Goal: Task Accomplishment & Management: Manage account settings

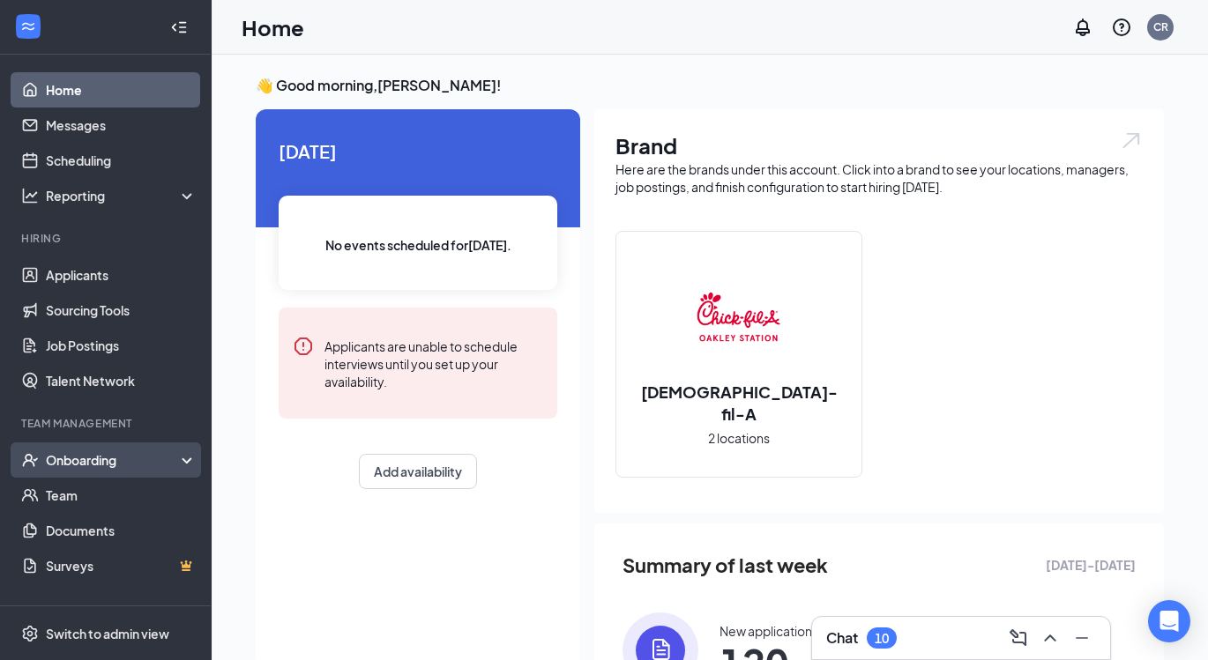
click at [87, 453] on div "Onboarding" at bounding box center [114, 460] width 136 height 18
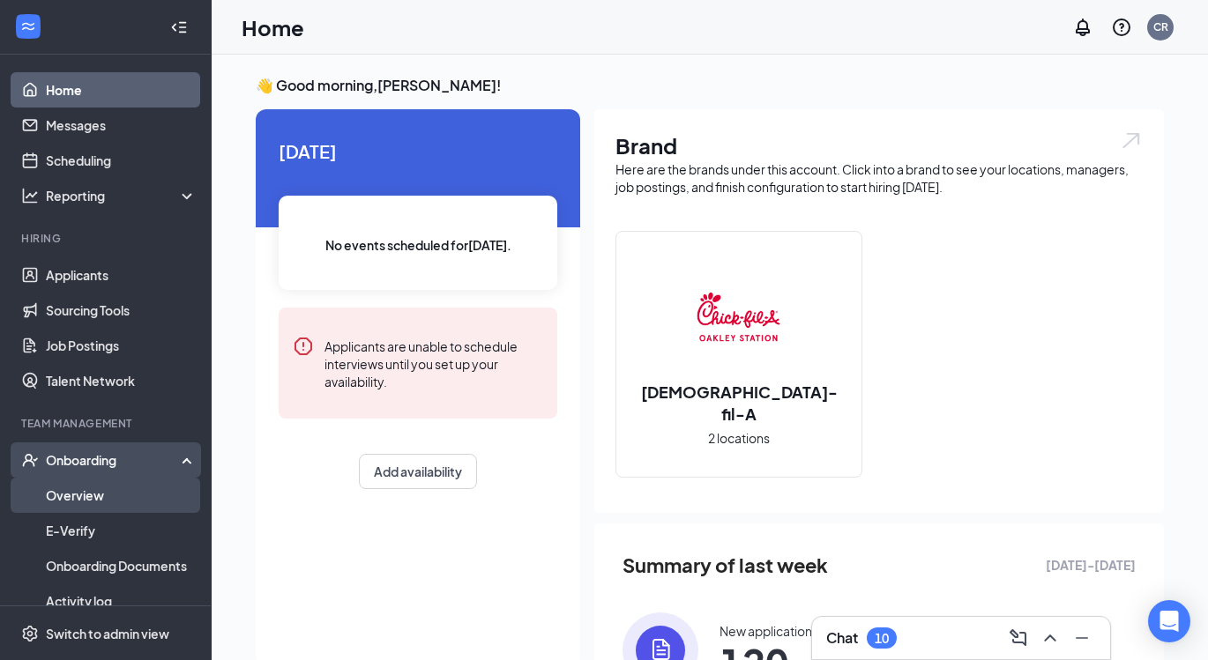
click at [93, 498] on link "Overview" at bounding box center [121, 495] width 151 height 35
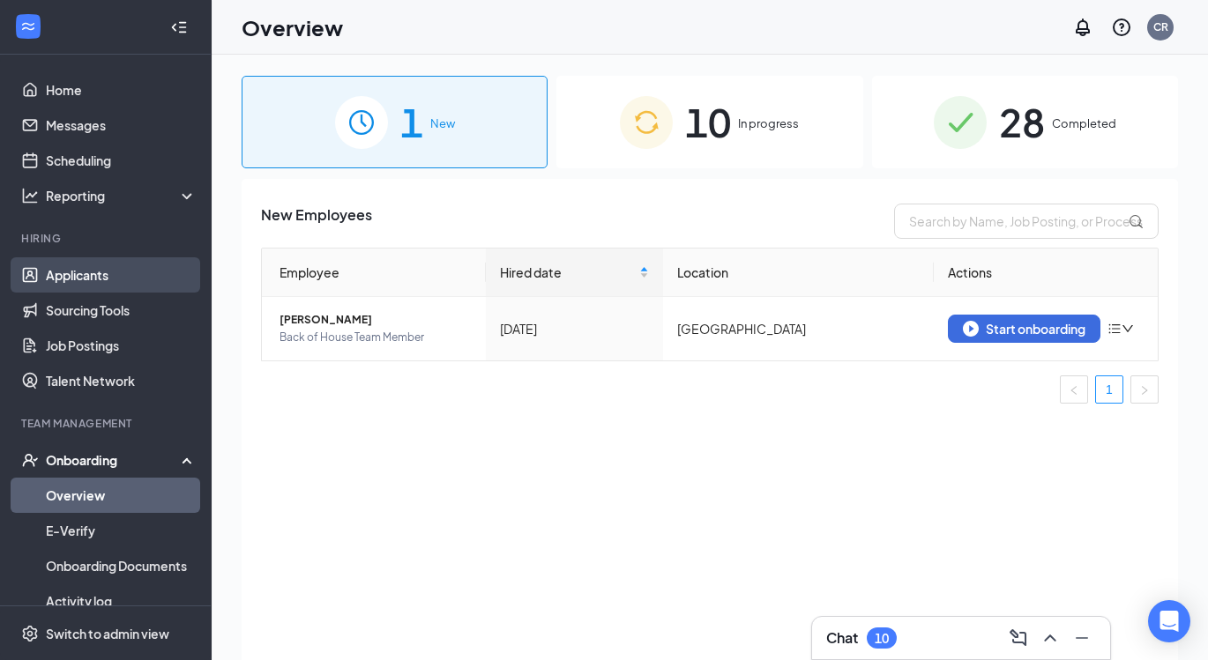
click at [105, 274] on link "Applicants" at bounding box center [121, 274] width 151 height 35
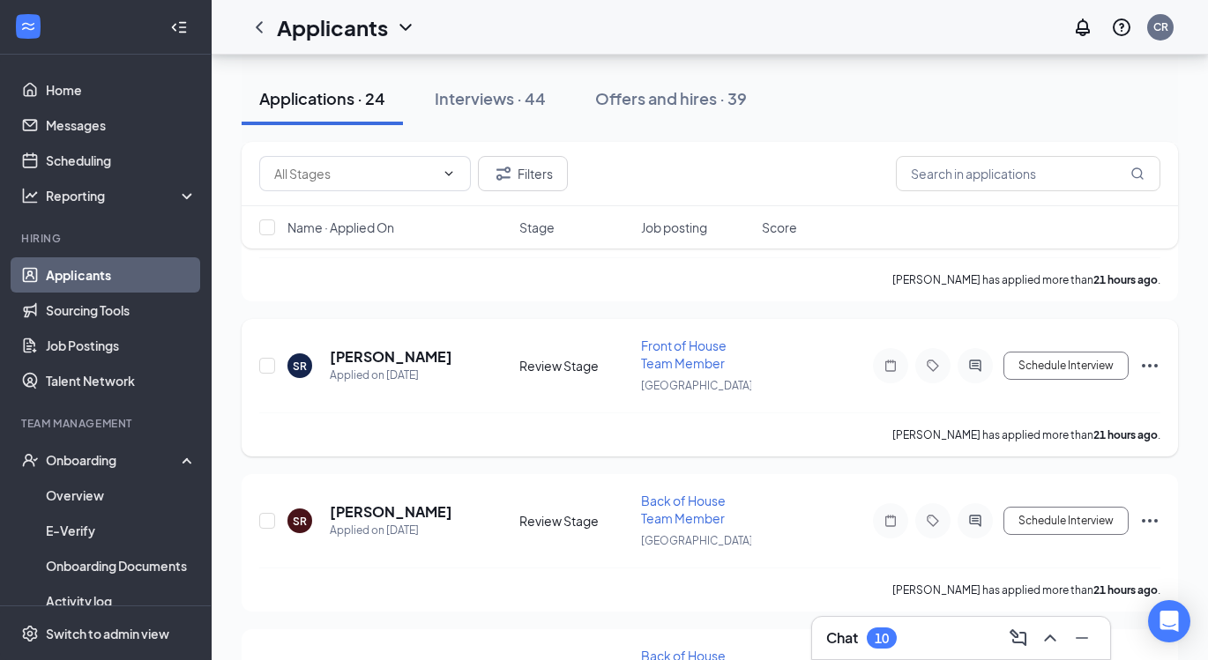
scroll to position [1833, 0]
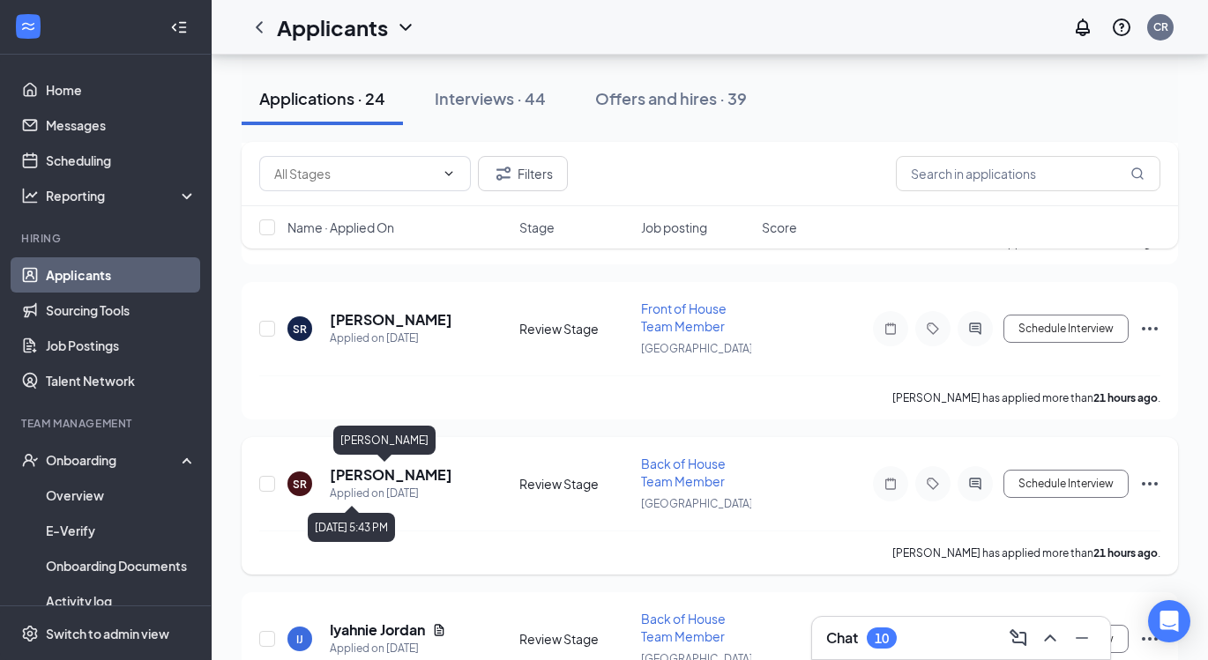
click at [366, 482] on h5 "[PERSON_NAME]" at bounding box center [391, 474] width 123 height 19
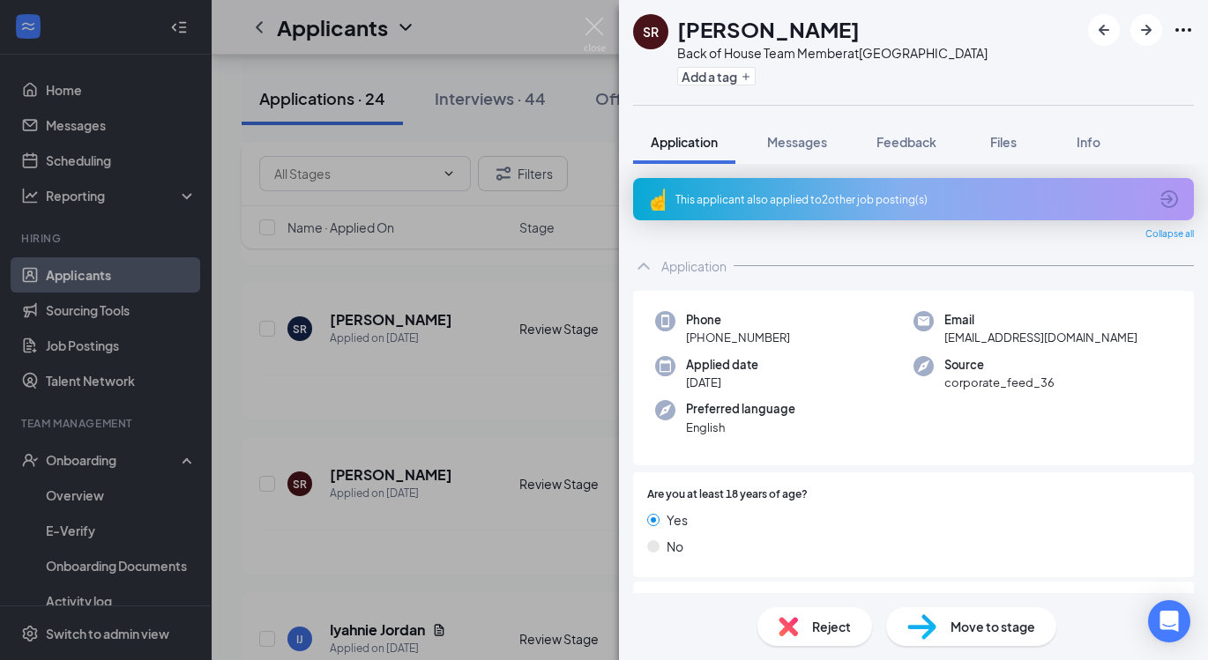
click at [491, 387] on div "SR [PERSON_NAME] Back of House Team Member at [GEOGRAPHIC_DATA] Add a tag Appli…" at bounding box center [604, 330] width 1208 height 660
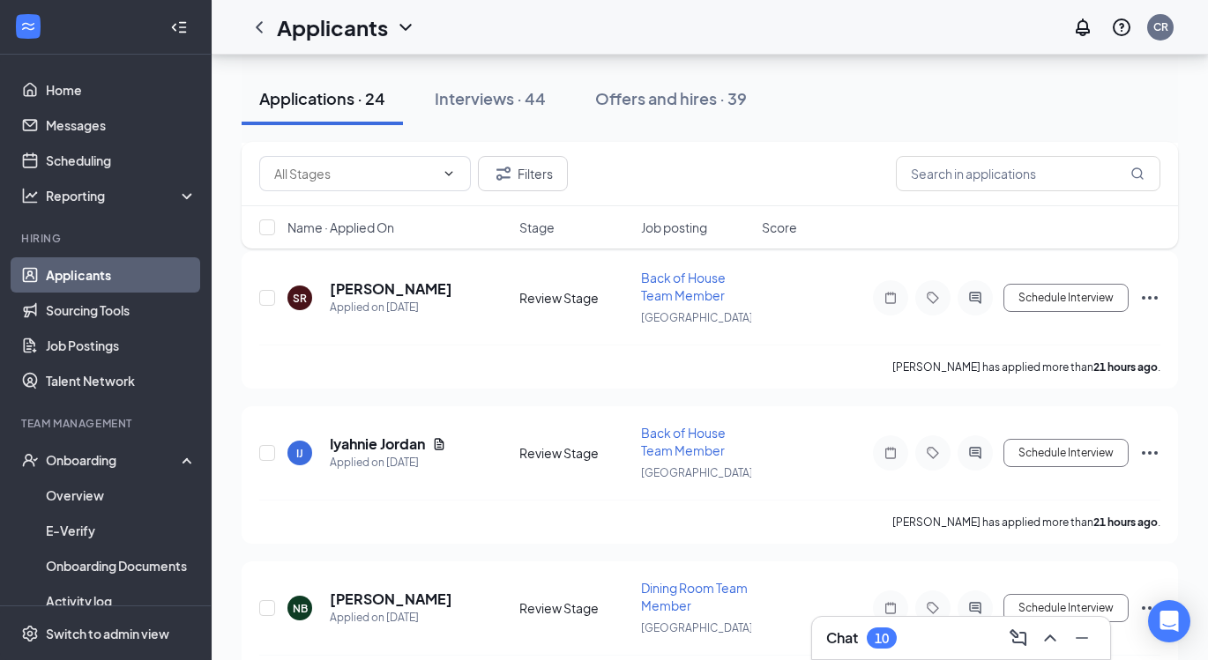
scroll to position [2036, 0]
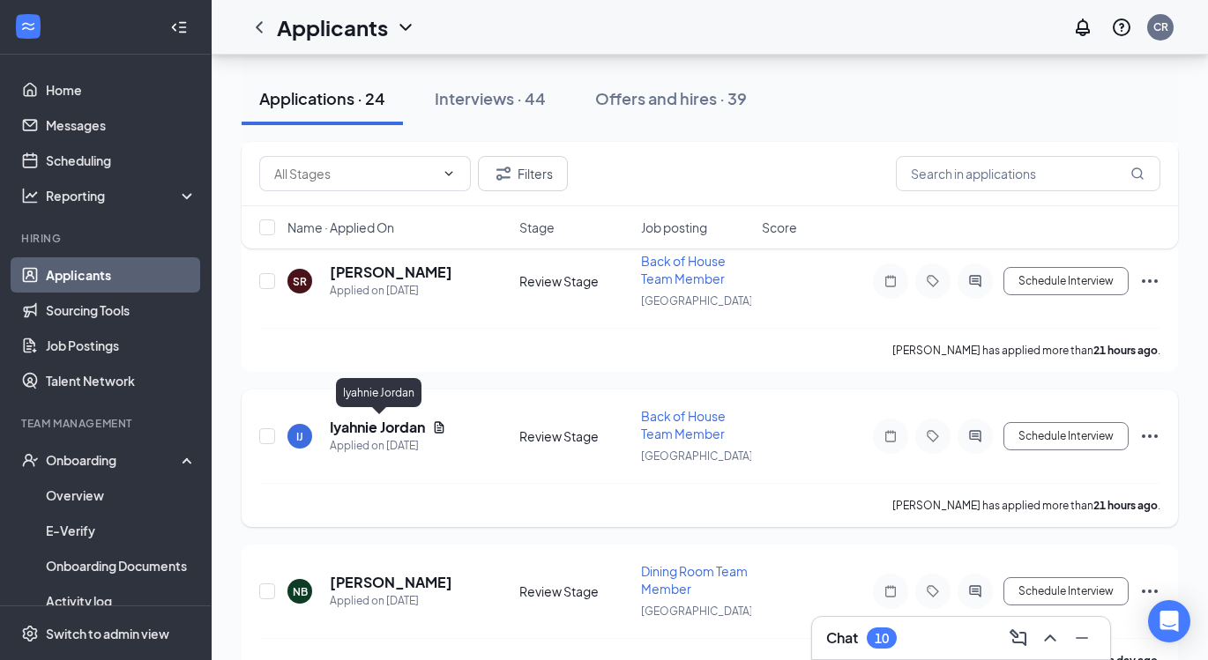
click at [390, 427] on h5 "Iyahnie Jordan" at bounding box center [377, 427] width 95 height 19
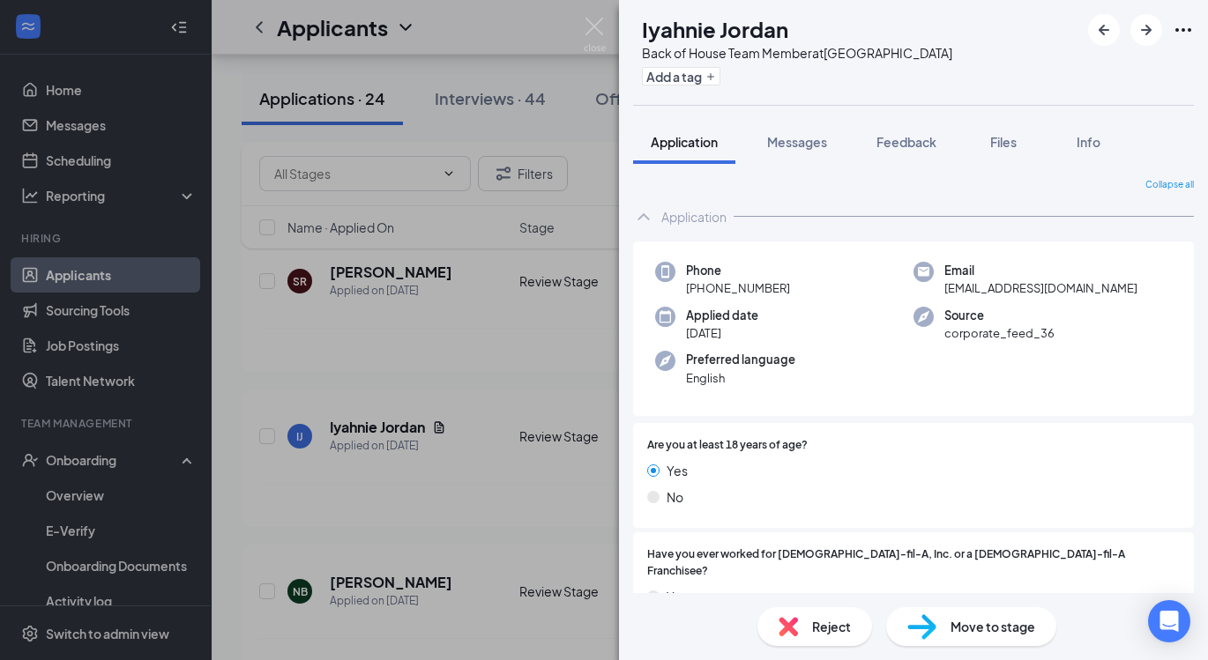
click at [538, 349] on div "IJ [PERSON_NAME] Back of House Team Member at [GEOGRAPHIC_DATA] Add a tag Appli…" at bounding box center [604, 330] width 1208 height 660
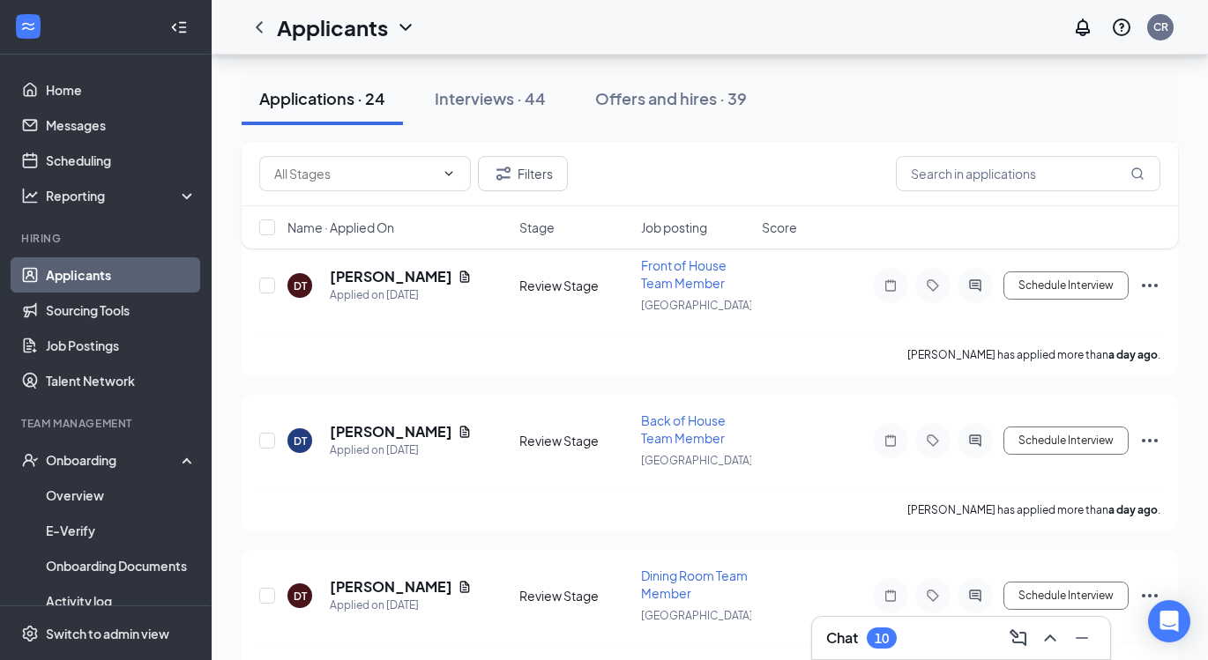
scroll to position [2540, 0]
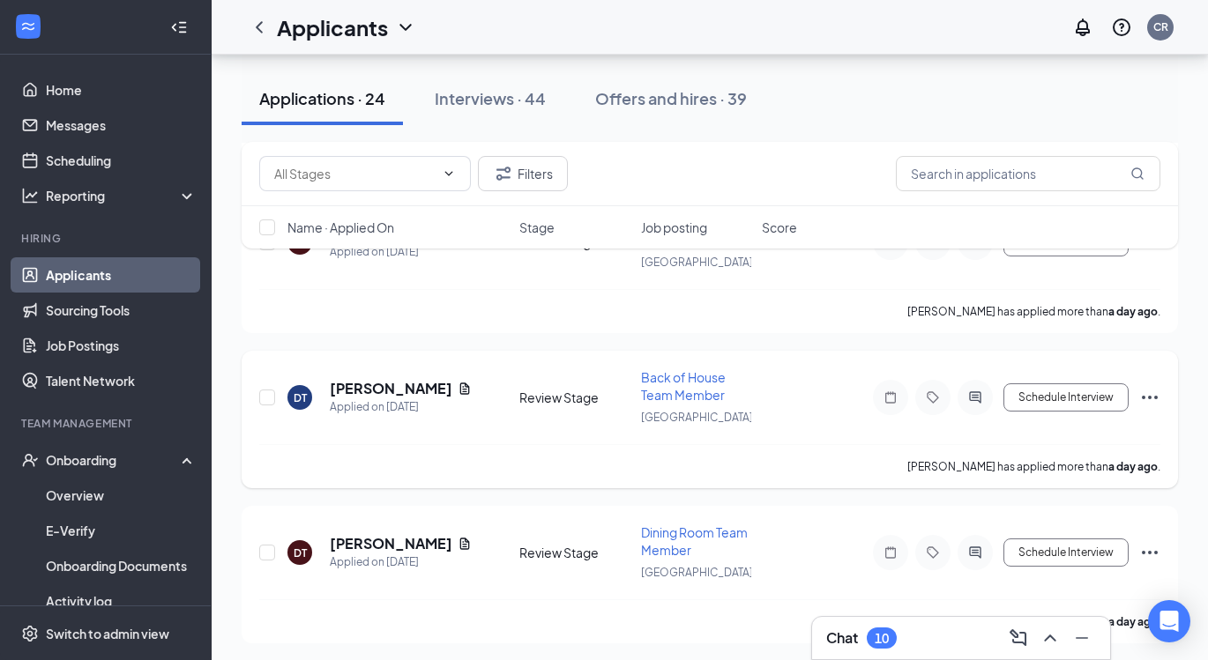
click at [369, 377] on div "DT [PERSON_NAME] Applied on [DATE] Review Stage Back of House Team Member [GEOG…" at bounding box center [709, 407] width 901 height 76
click at [369, 386] on h5 "[PERSON_NAME]" at bounding box center [390, 388] width 121 height 19
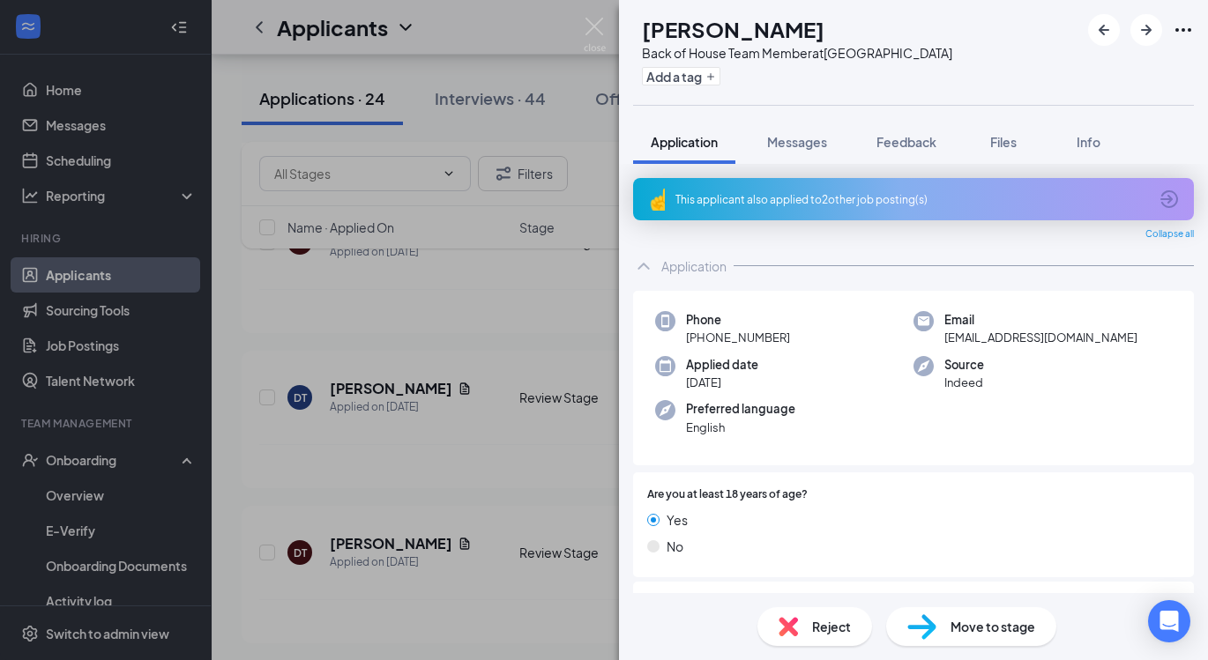
click at [491, 433] on div "DT [PERSON_NAME] Back of House Team Member at [GEOGRAPHIC_DATA] Add a tag Appli…" at bounding box center [604, 330] width 1208 height 660
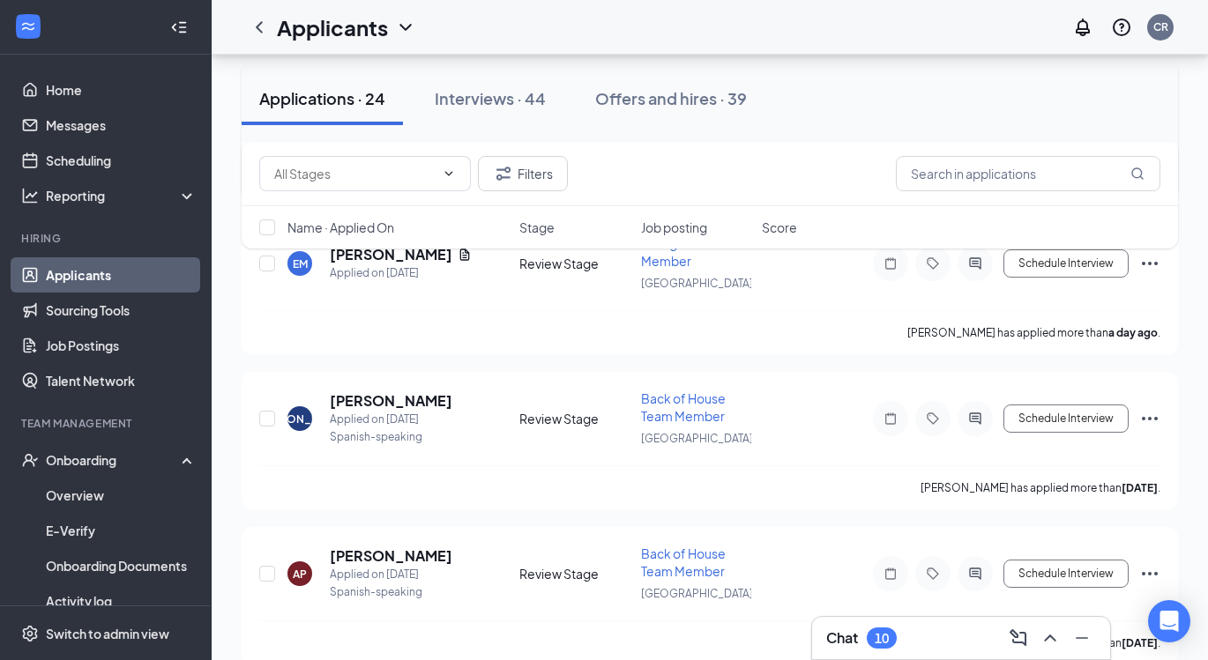
scroll to position [3308, 0]
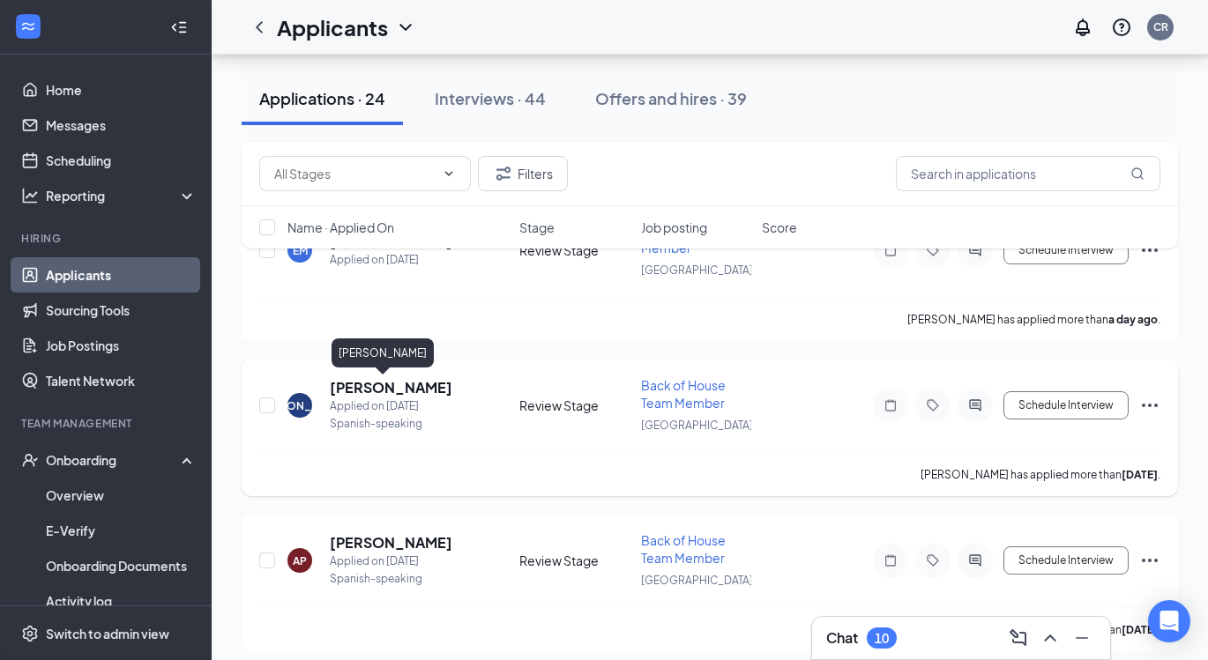
click at [362, 384] on h5 "[PERSON_NAME]" at bounding box center [391, 387] width 123 height 19
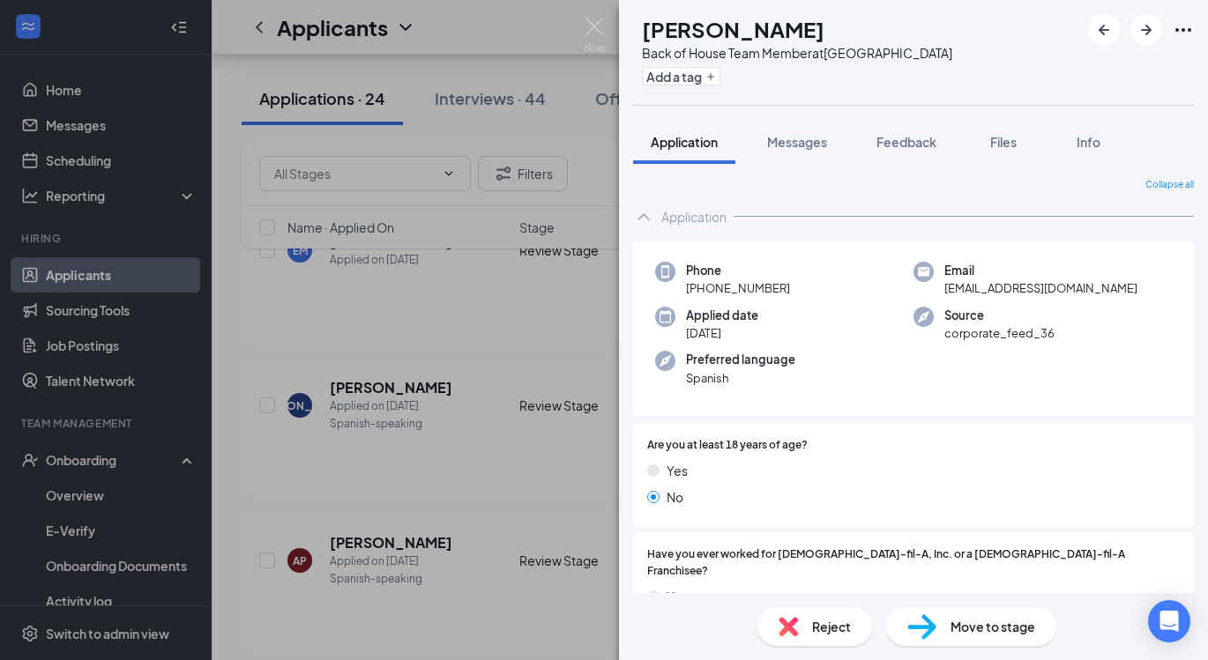
click at [479, 341] on div "[PERSON_NAME] Back of House Team Member at [GEOGRAPHIC_DATA] Add a tag Applicat…" at bounding box center [604, 330] width 1208 height 660
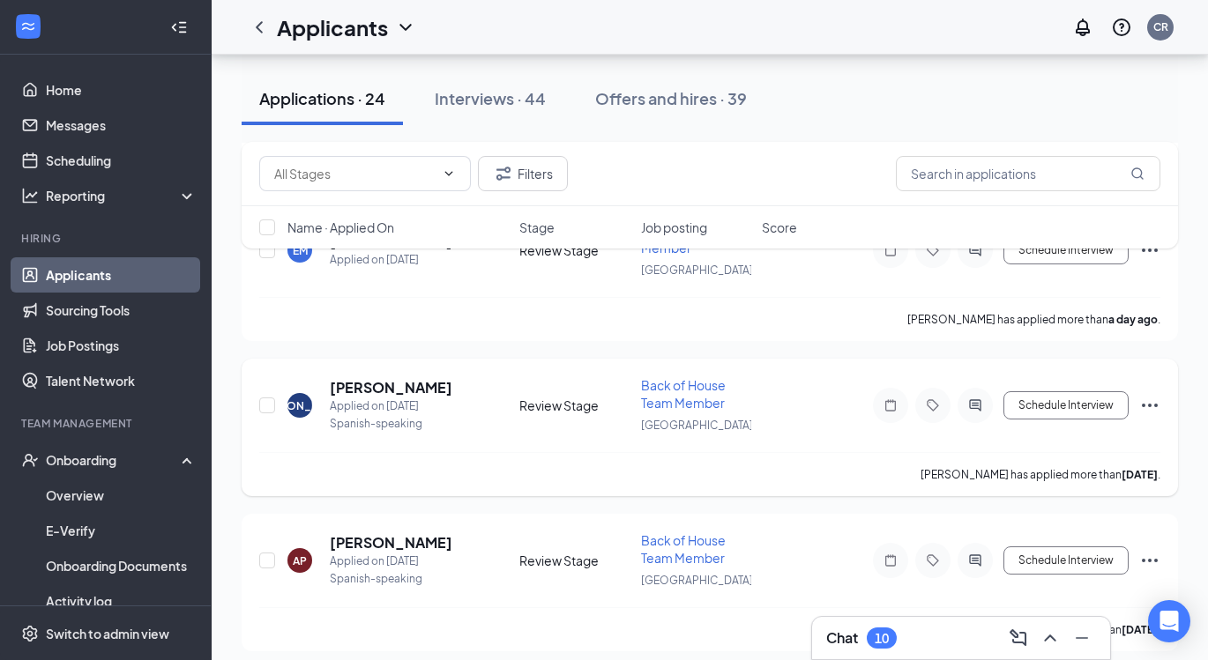
scroll to position [3430, 0]
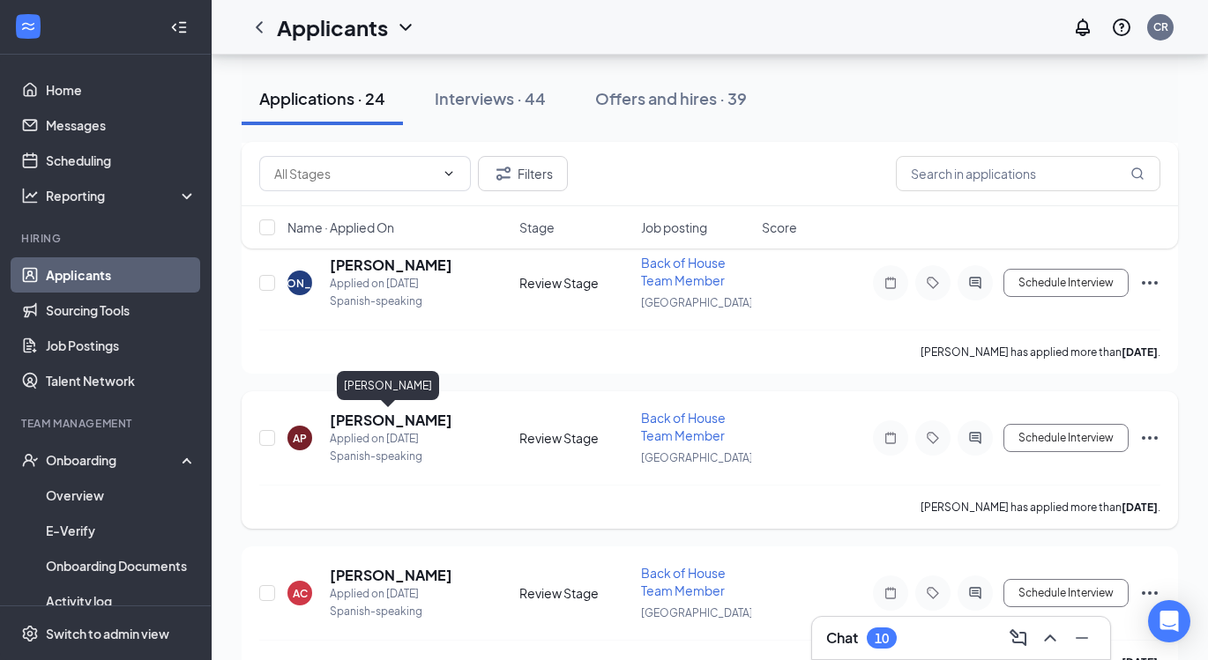
click at [406, 424] on h5 "[PERSON_NAME]" at bounding box center [391, 420] width 123 height 19
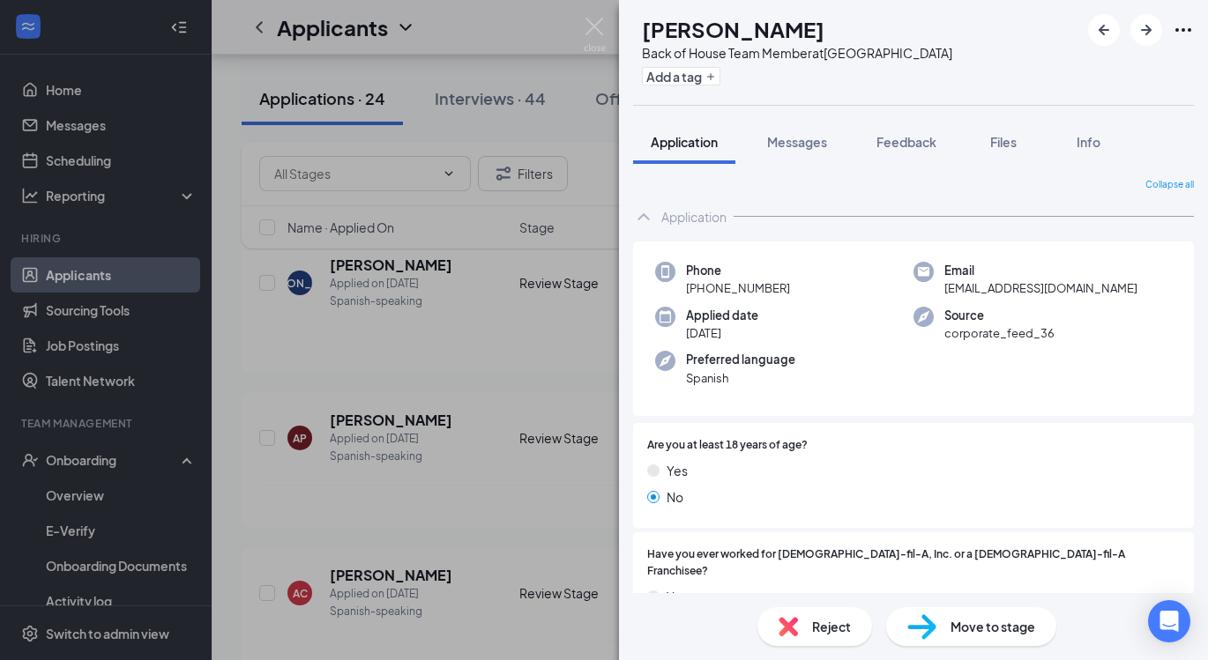
click at [453, 458] on div "AP [PERSON_NAME] Back of House Team Member at [GEOGRAPHIC_DATA] Add a tag Appli…" at bounding box center [604, 330] width 1208 height 660
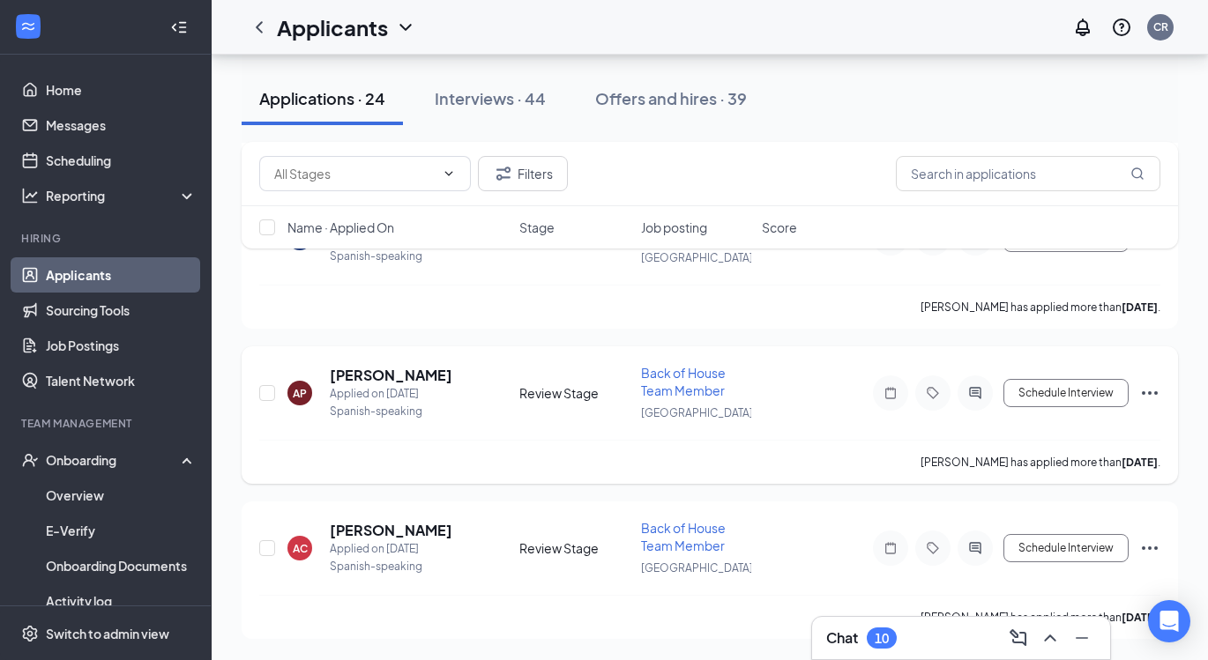
scroll to position [3475, 0]
click at [421, 528] on h5 "[PERSON_NAME]" at bounding box center [391, 530] width 123 height 19
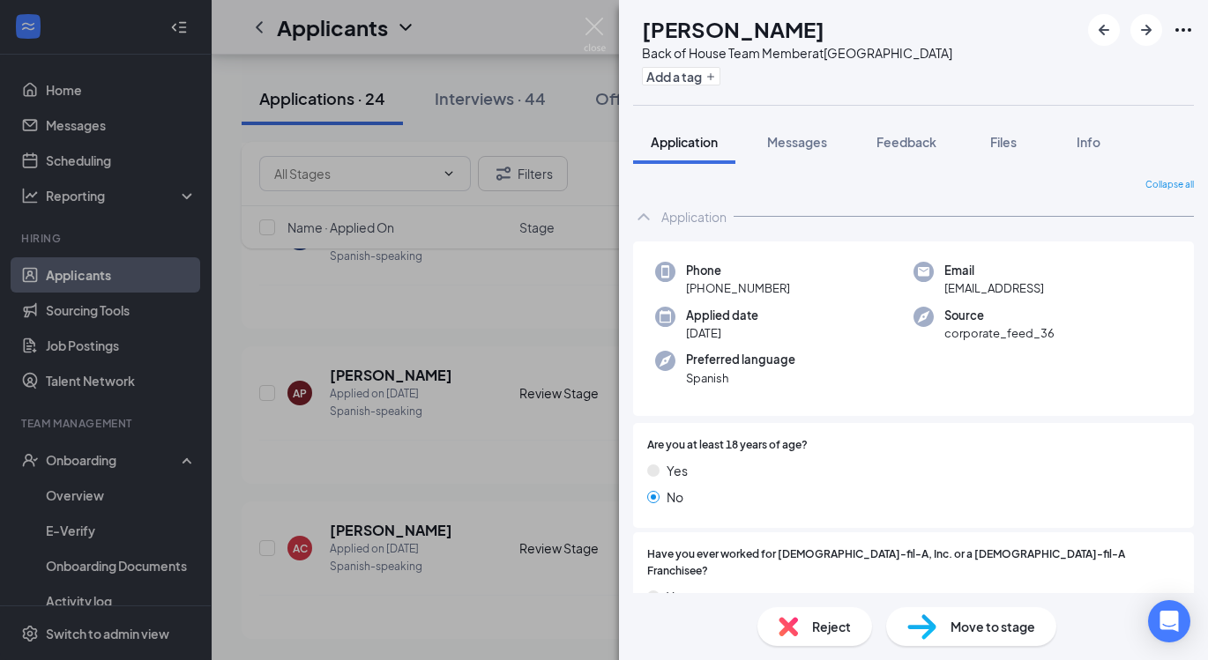
click at [406, 361] on div "AC [PERSON_NAME] Back of House Team Member at [GEOGRAPHIC_DATA] Add a tag Appli…" at bounding box center [604, 330] width 1208 height 660
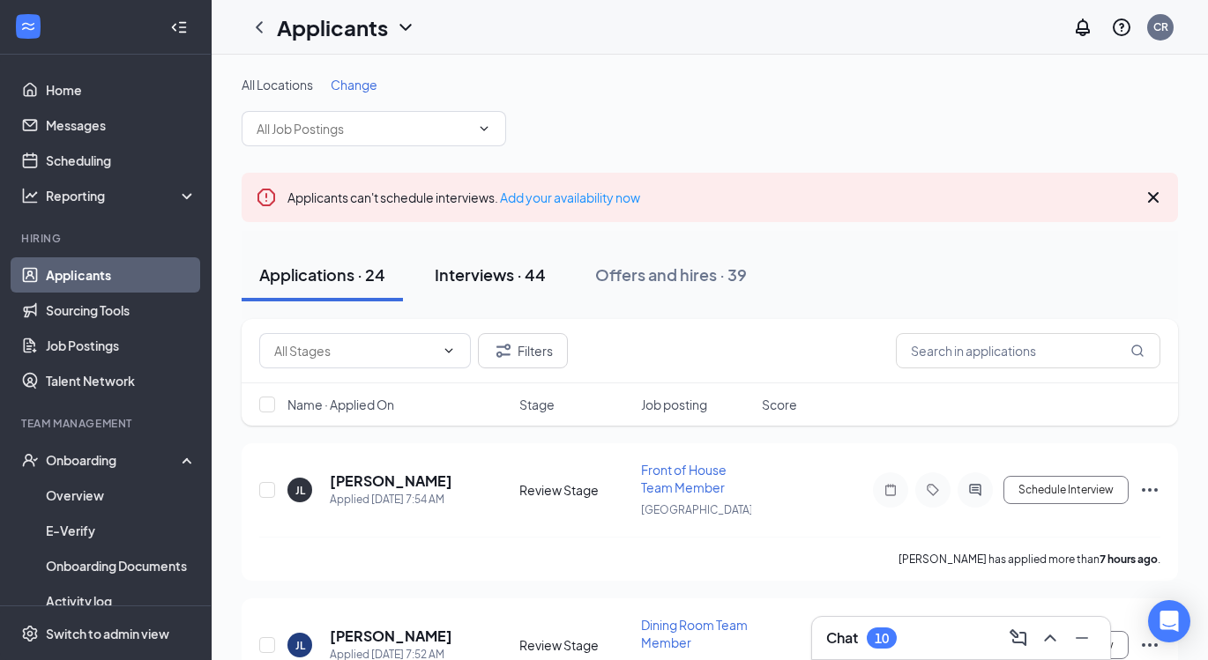
click at [540, 270] on div "Interviews · 44" at bounding box center [490, 275] width 111 height 22
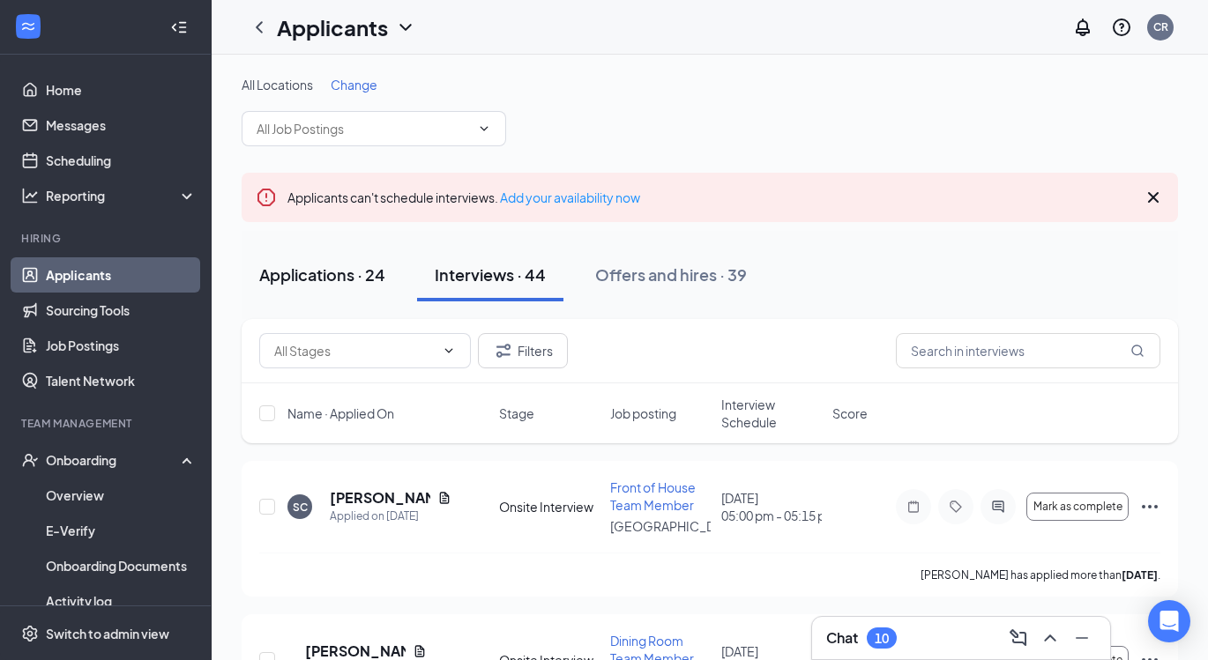
click at [360, 280] on div "Applications · 24" at bounding box center [322, 275] width 126 height 22
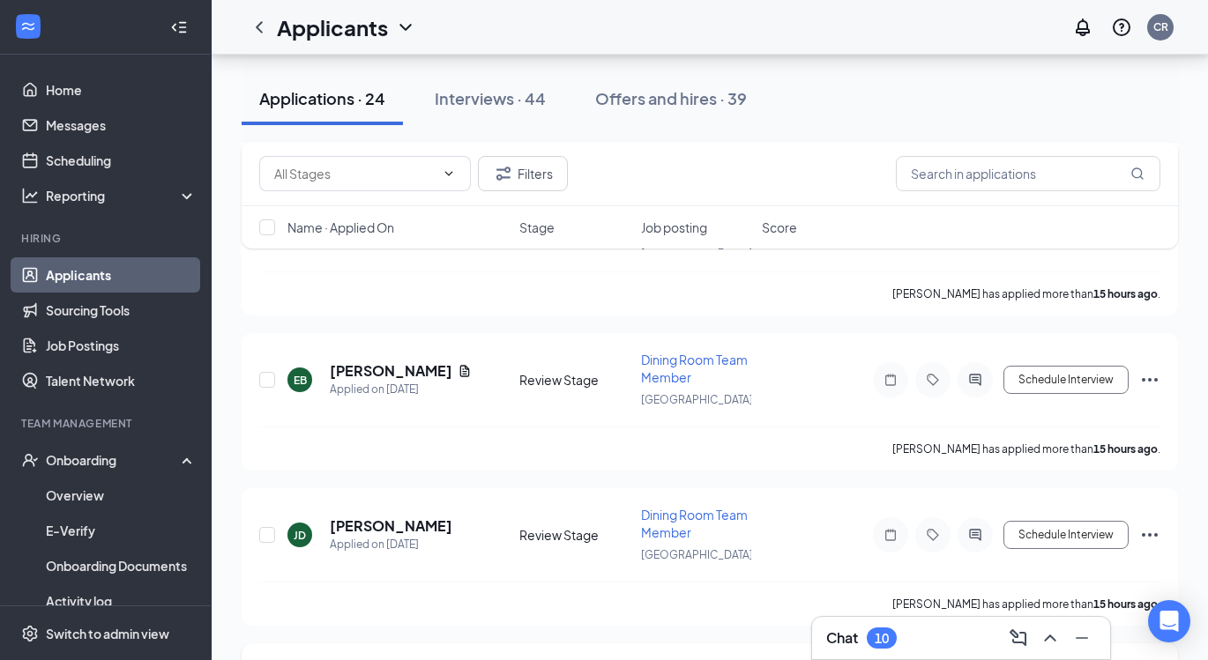
scroll to position [756, 0]
